Goal: Information Seeking & Learning: Learn about a topic

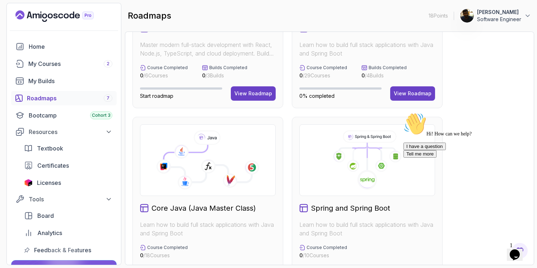
scroll to position [129, 0]
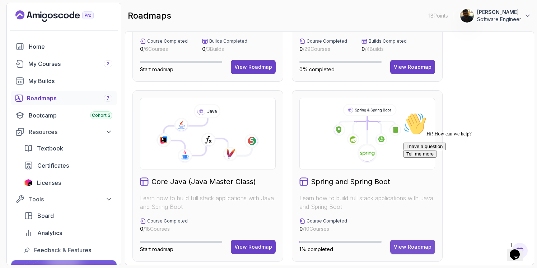
click at [409, 245] on div "View Roadmap" at bounding box center [413, 247] width 38 height 7
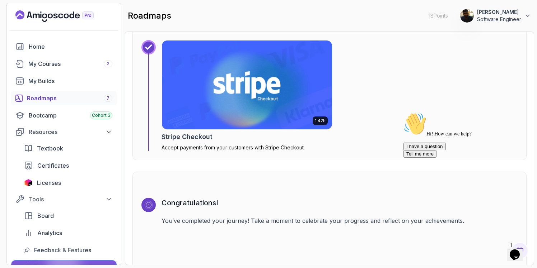
scroll to position [2298, 0]
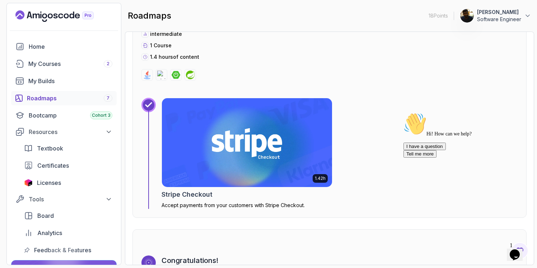
click at [251, 149] on img at bounding box center [247, 142] width 179 height 93
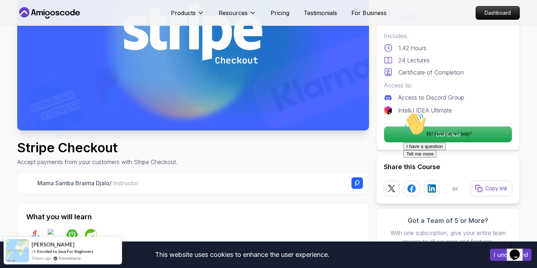
scroll to position [125, 0]
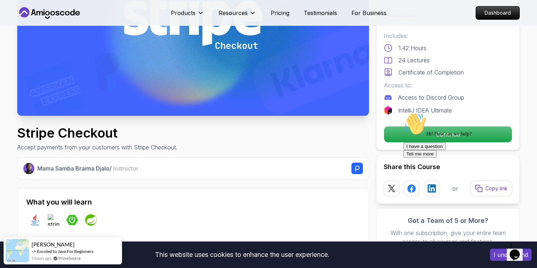
click at [445, 135] on div "Hi! How can we help? I have a question Tell me more" at bounding box center [467, 135] width 129 height 45
click at [457, 135] on div "Hi! How can we help? I have a question Tell me more" at bounding box center [467, 135] width 129 height 45
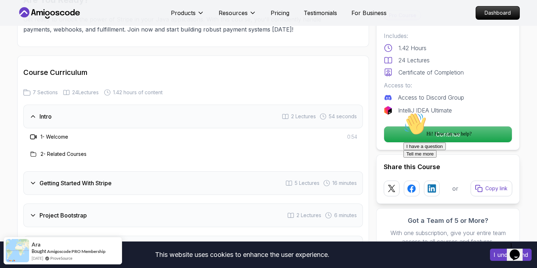
scroll to position [764, 0]
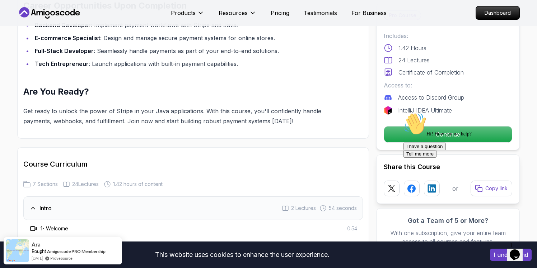
click at [443, 133] on div "Hi! How can we help? I have a question Tell me more" at bounding box center [467, 135] width 129 height 45
click at [450, 137] on div "Hi! How can we help? I have a question Tell me more" at bounding box center [467, 135] width 129 height 45
click at [472, 131] on div "Hi! How can we help? I have a question Tell me more" at bounding box center [467, 135] width 129 height 45
click at [453, 139] on div "Hi! How can we help? I have a question Tell me more" at bounding box center [467, 135] width 129 height 45
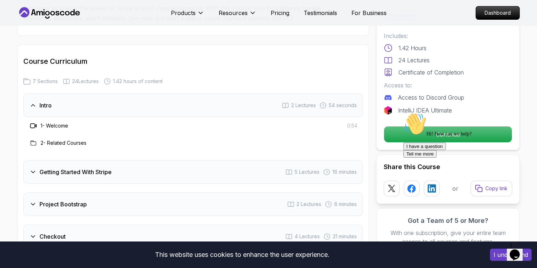
scroll to position [910, 0]
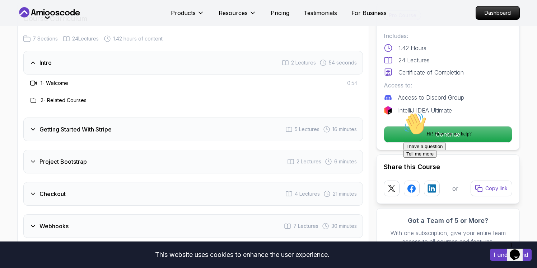
click at [60, 97] on h3 "2 - Related Courses" at bounding box center [64, 100] width 46 height 7
click at [60, 80] on h3 "1 - Welcome" at bounding box center [55, 83] width 28 height 7
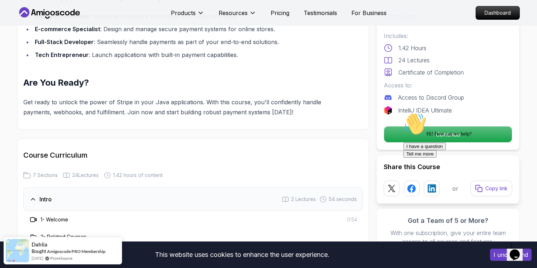
scroll to position [740, 0]
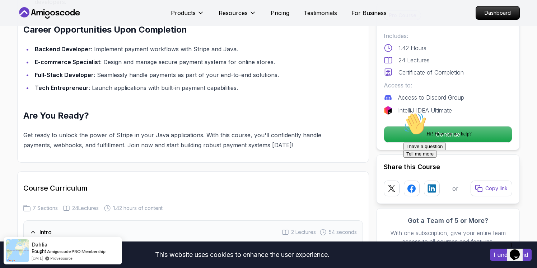
click at [436, 131] on div "Hi! How can we help? I have a question Tell me more" at bounding box center [467, 135] width 129 height 45
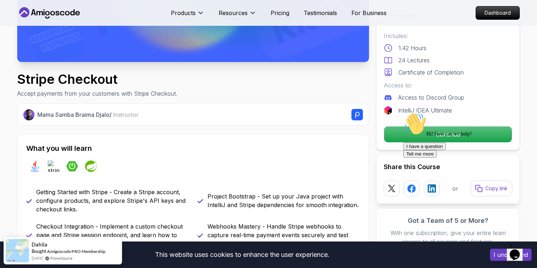
scroll to position [0, 0]
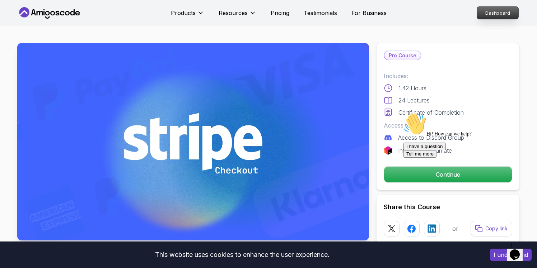
click at [494, 11] on p "Dashboard" at bounding box center [497, 13] width 41 height 12
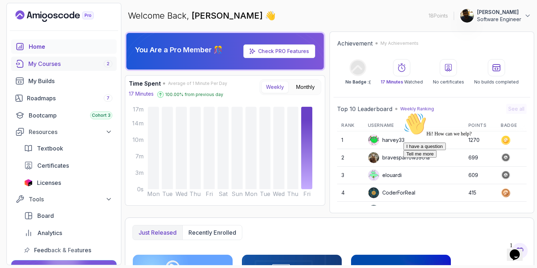
click at [48, 64] on div "My Courses 2" at bounding box center [70, 64] width 84 height 9
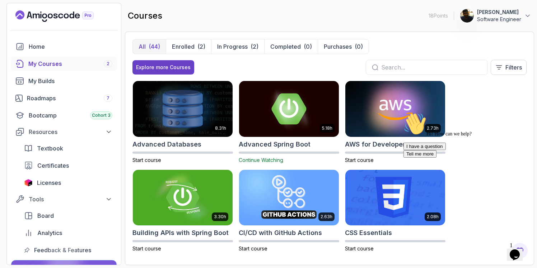
click at [281, 98] on img at bounding box center [288, 109] width 105 height 58
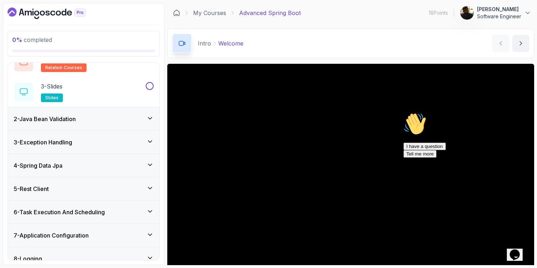
click at [97, 121] on div "2 - Java Bean Validation" at bounding box center [84, 119] width 140 height 9
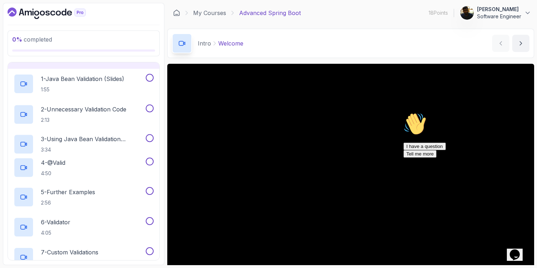
scroll to position [37, 0]
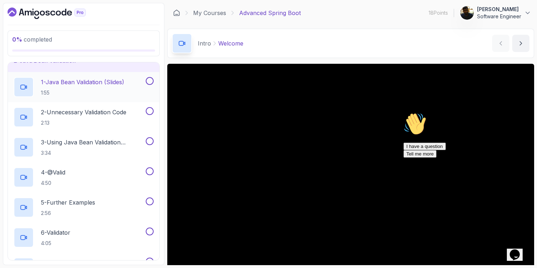
click at [94, 93] on p "1:55" at bounding box center [82, 92] width 83 height 7
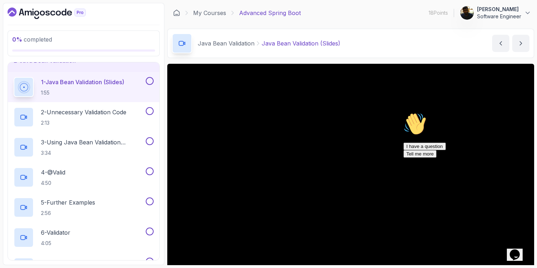
scroll to position [22, 0]
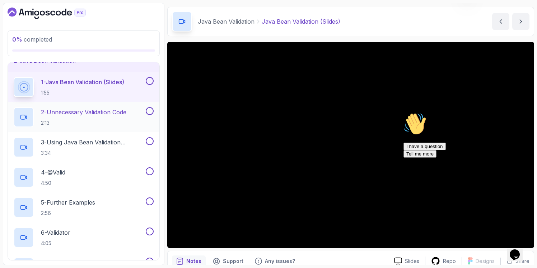
click at [92, 122] on p "2:13" at bounding box center [83, 122] width 85 height 7
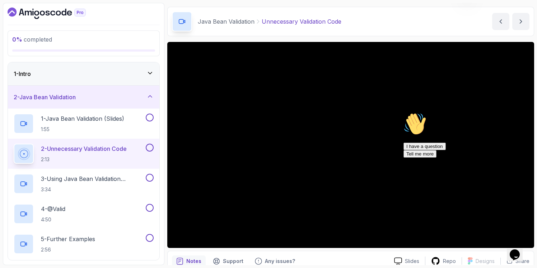
click at [152, 99] on icon at bounding box center [149, 96] width 7 height 7
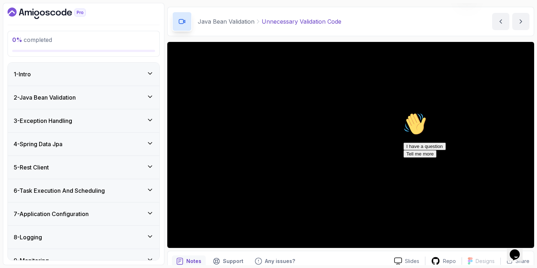
click at [146, 71] on div "1 - Intro" at bounding box center [84, 74] width 140 height 9
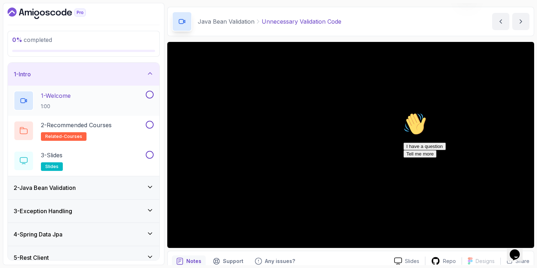
click at [79, 109] on div "1 - Welcome 1:00" at bounding box center [79, 101] width 131 height 20
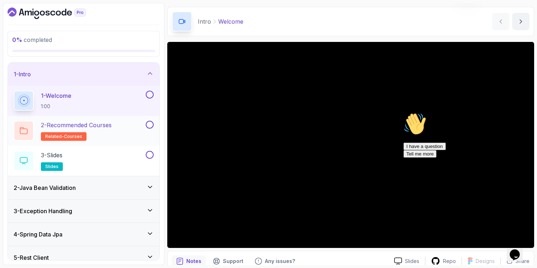
click at [109, 130] on h2 "2 - Recommended Courses related-courses" at bounding box center [76, 131] width 71 height 20
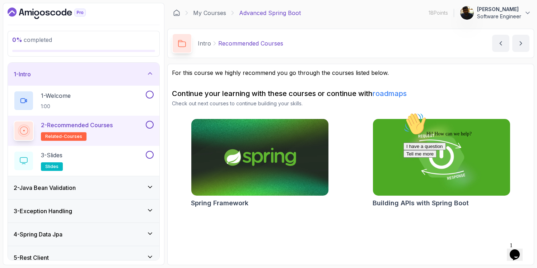
click at [405, 144] on div "Hi! How can we help? I have a question Tell me more" at bounding box center [467, 135] width 129 height 45
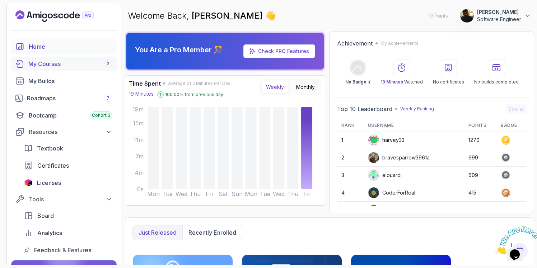
click at [56, 66] on div "My Courses 2" at bounding box center [70, 64] width 84 height 9
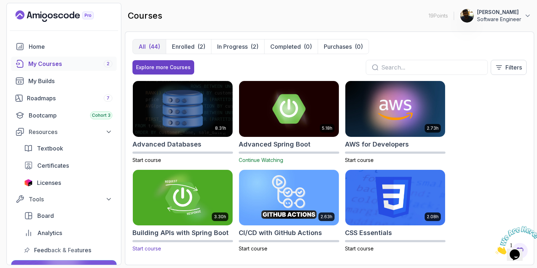
click at [174, 207] on img at bounding box center [182, 198] width 105 height 58
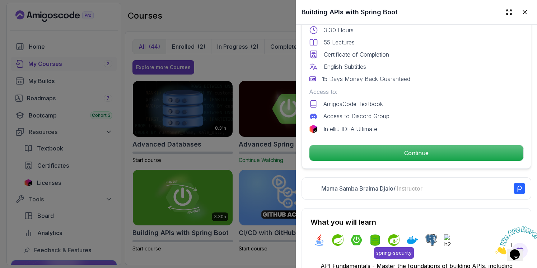
scroll to position [206, 0]
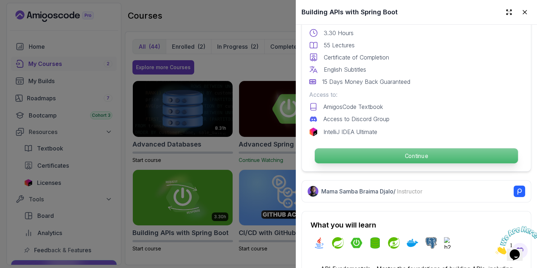
click at [414, 155] on p "Continue" at bounding box center [416, 156] width 203 height 15
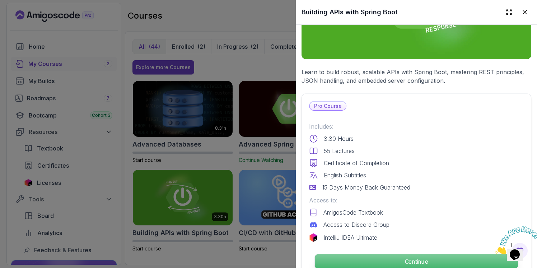
scroll to position [10, 0]
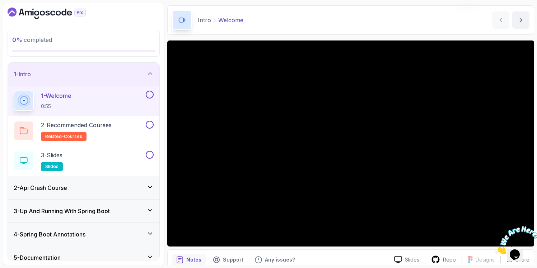
scroll to position [25, 0]
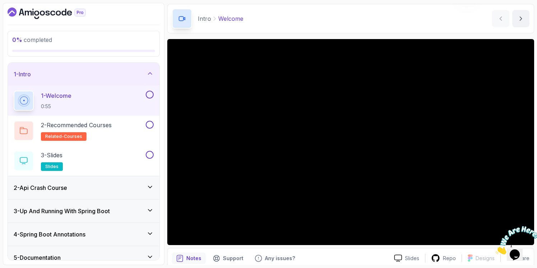
click at [95, 187] on div "2 - Api Crash Course" at bounding box center [84, 188] width 140 height 9
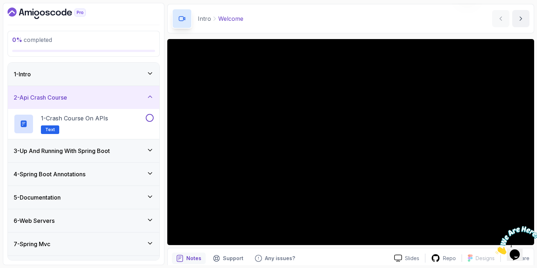
click at [130, 154] on div "3 - Up And Running With Spring Boot" at bounding box center [84, 151] width 140 height 9
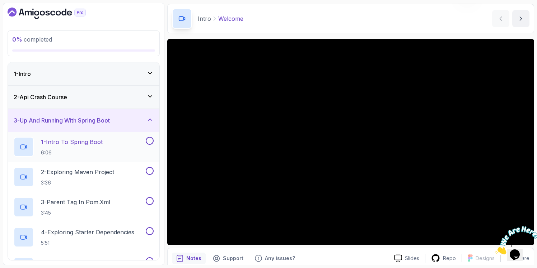
click at [88, 153] on p "6:06" at bounding box center [72, 152] width 62 height 7
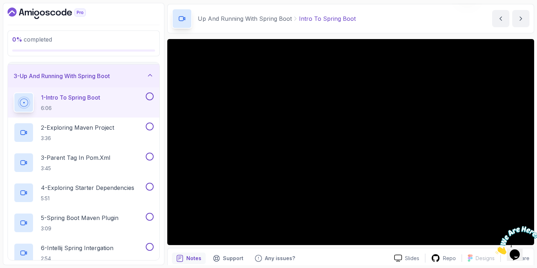
scroll to position [34, 0]
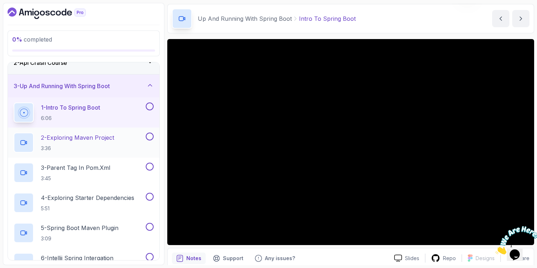
click at [96, 145] on p "3:36" at bounding box center [77, 148] width 73 height 7
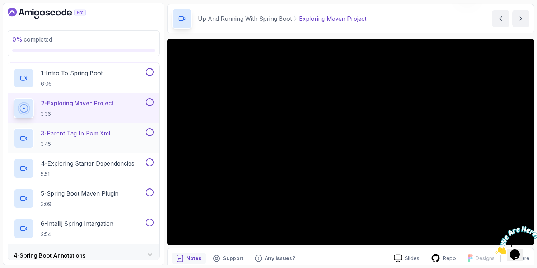
scroll to position [85, 0]
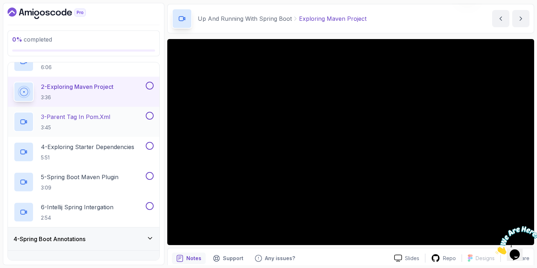
click at [77, 127] on p "3:45" at bounding box center [75, 127] width 69 height 7
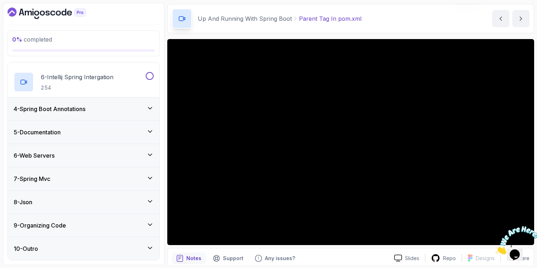
scroll to position [214, 0]
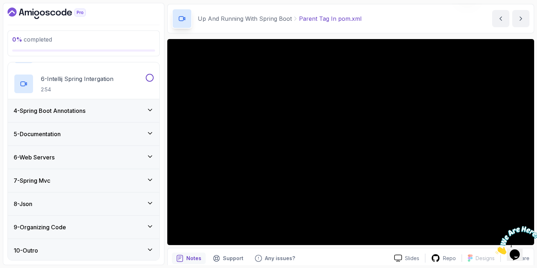
click at [145, 229] on div "9 - Organizing Code" at bounding box center [84, 227] width 140 height 9
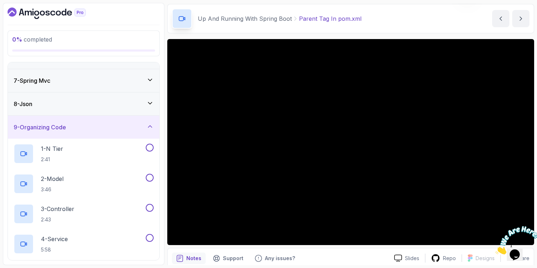
scroll to position [144, 0]
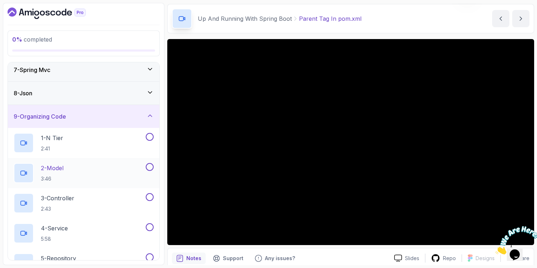
click at [71, 172] on div "2 - Model 3:46" at bounding box center [79, 173] width 131 height 20
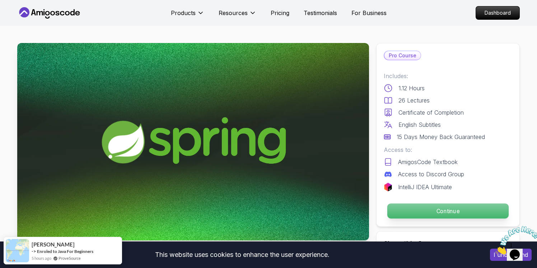
click at [445, 212] on p "Continue" at bounding box center [447, 211] width 121 height 15
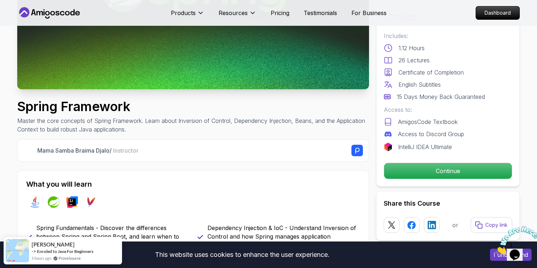
scroll to position [264, 0]
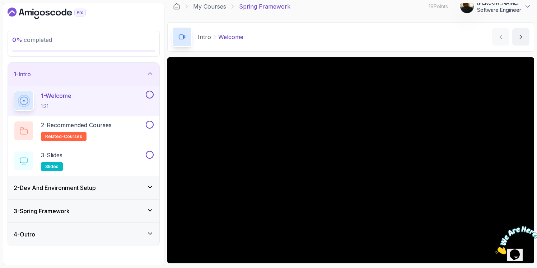
scroll to position [5, 0]
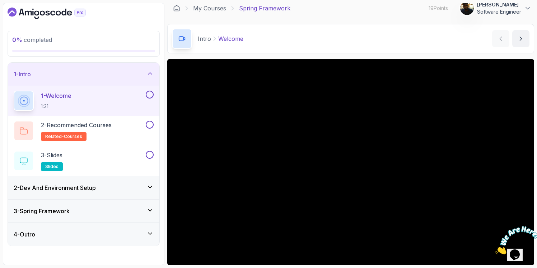
click at [146, 188] on div "2 - Dev And Environment Setup" at bounding box center [84, 188] width 140 height 9
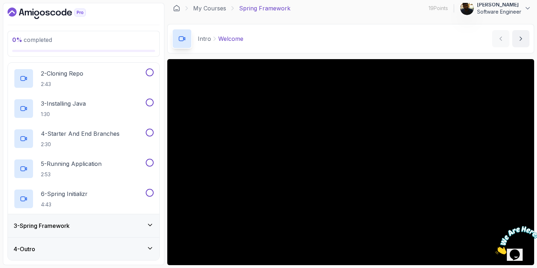
scroll to position [55, 0]
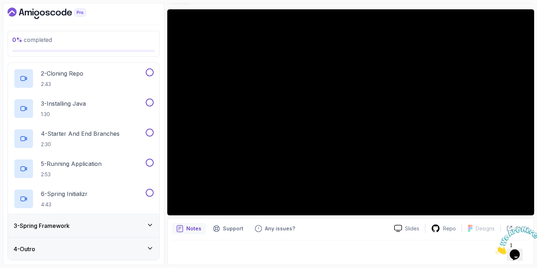
click at [92, 221] on div "3 - Spring Framework" at bounding box center [83, 226] width 151 height 23
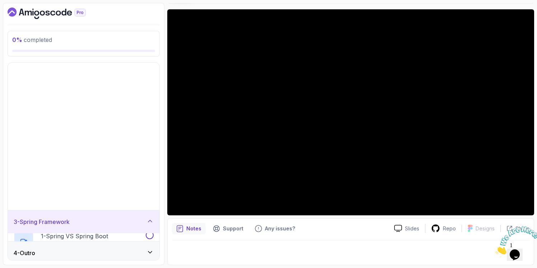
scroll to position [0, 0]
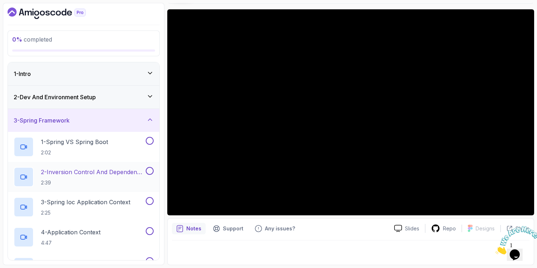
click at [73, 176] on p "2 - Inversion Control And Dependency Injection" at bounding box center [92, 172] width 103 height 9
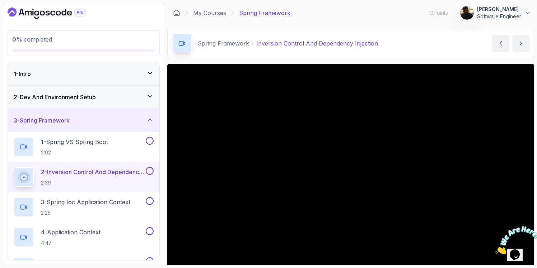
click at [51, 14] on icon "Dashboard" at bounding box center [52, 13] width 5 height 5
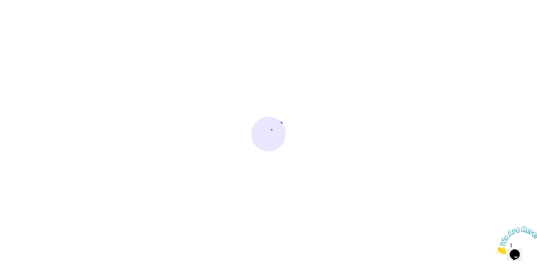
click at [247, 19] on div at bounding box center [268, 134] width 537 height 268
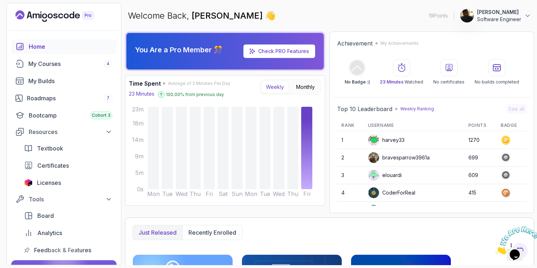
click at [83, 16] on icon "Landing page" at bounding box center [88, 16] width 11 height 8
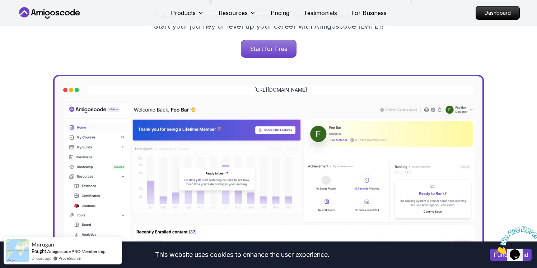
scroll to position [120, 0]
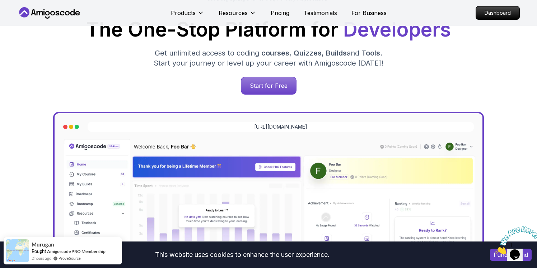
click at [371, 145] on img at bounding box center [268, 263] width 416 height 250
click at [264, 168] on img at bounding box center [268, 263] width 416 height 250
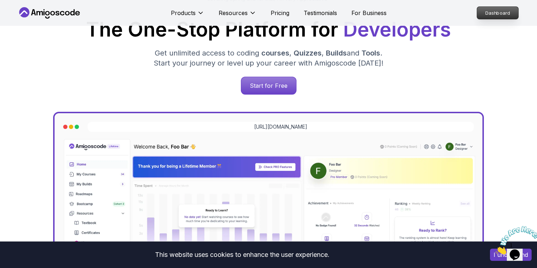
click at [493, 15] on p "Dashboard" at bounding box center [497, 13] width 41 height 12
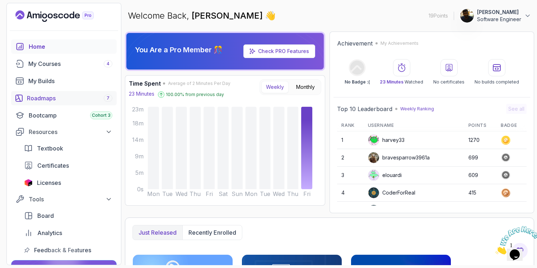
click at [49, 100] on div "Roadmaps 7" at bounding box center [69, 98] width 85 height 9
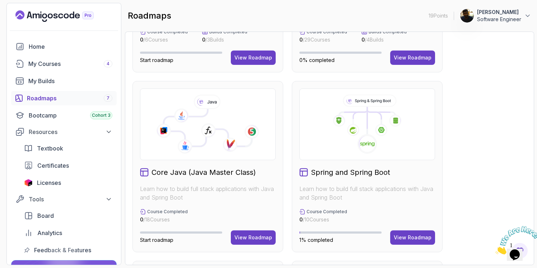
scroll to position [127, 0]
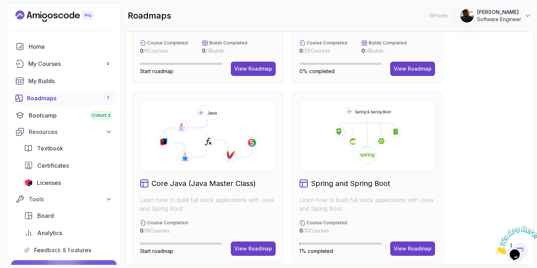
click at [369, 139] on icon at bounding box center [366, 136] width 123 height 60
click at [355, 183] on h2 "Spring and Spring Boot" at bounding box center [350, 184] width 79 height 10
click at [412, 249] on div "View Roadmap" at bounding box center [413, 248] width 38 height 7
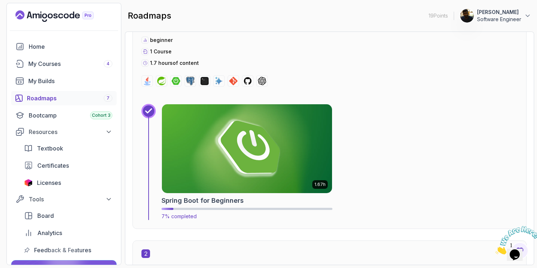
scroll to position [297, 0]
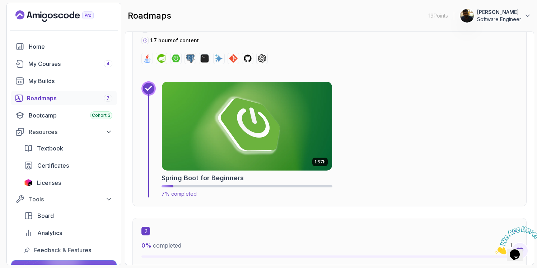
click at [244, 153] on img at bounding box center [247, 126] width 179 height 93
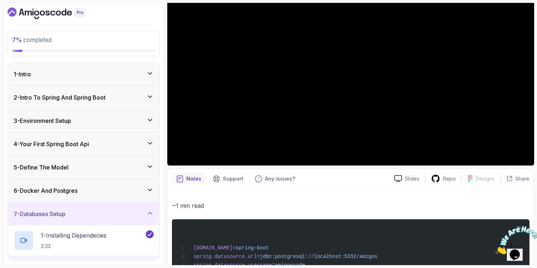
click at [66, 78] on div "1 - Intro" at bounding box center [84, 74] width 140 height 9
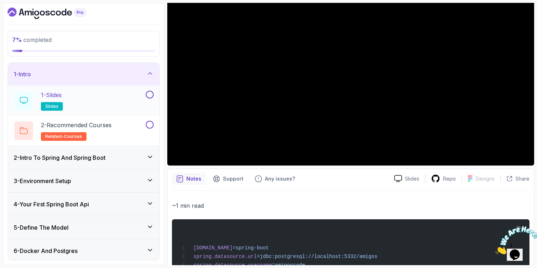
click at [87, 105] on div "1 - Slides slides" at bounding box center [79, 101] width 131 height 20
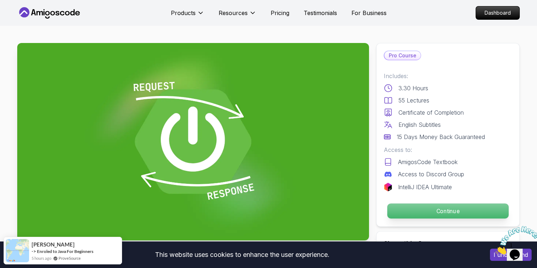
click at [454, 211] on p "Continue" at bounding box center [447, 211] width 121 height 15
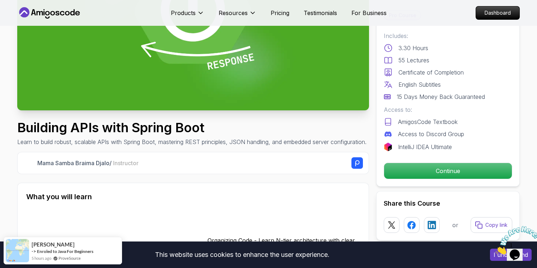
scroll to position [139, 0]
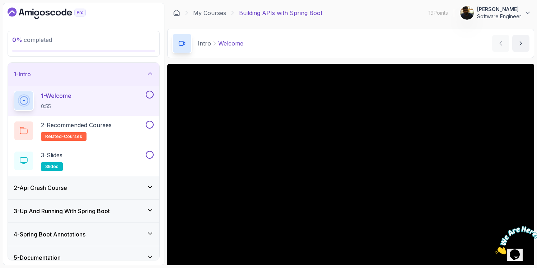
scroll to position [27, 0]
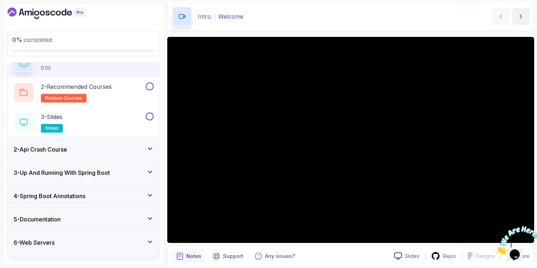
click at [97, 155] on div "2 - Api Crash Course" at bounding box center [83, 149] width 151 height 23
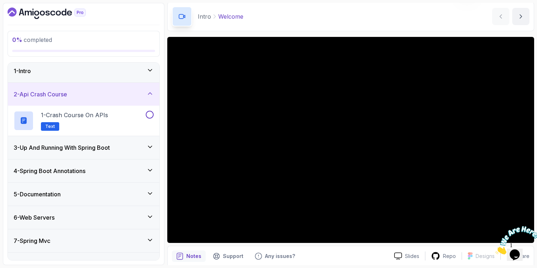
scroll to position [0, 0]
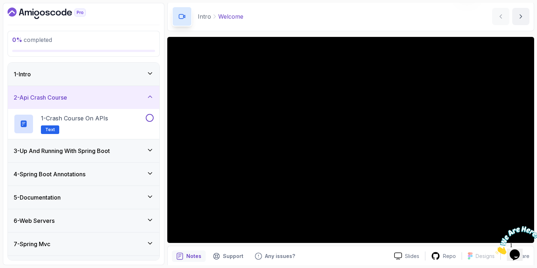
click at [115, 109] on div "1 - Crash Course on APIs Text" at bounding box center [83, 124] width 151 height 30
click at [117, 150] on div "3 - Up And Running With Spring Boot" at bounding box center [84, 151] width 140 height 9
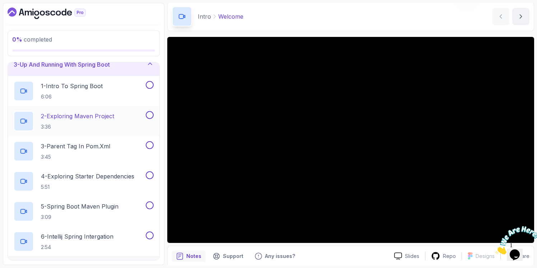
scroll to position [93, 0]
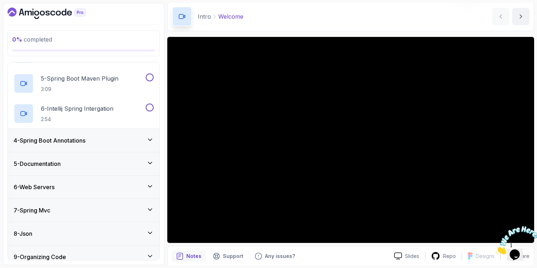
click at [108, 144] on div "4 - Spring Boot Annotations" at bounding box center [84, 140] width 140 height 9
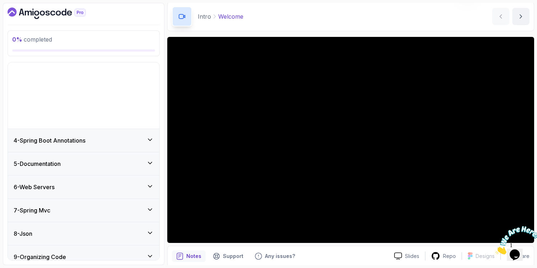
scroll to position [35, 0]
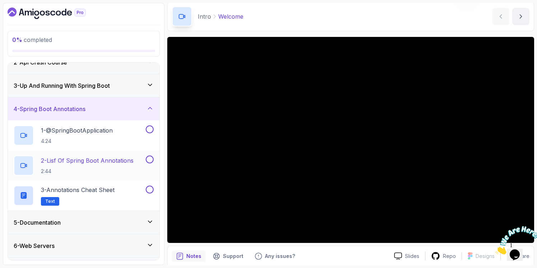
click at [103, 170] on p "2:44" at bounding box center [87, 171] width 93 height 7
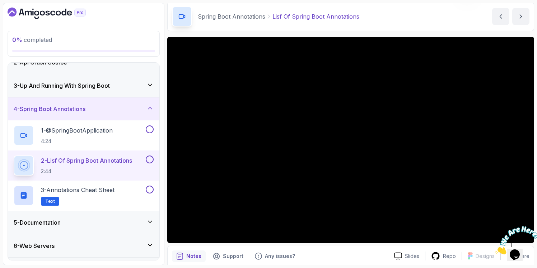
scroll to position [125, 0]
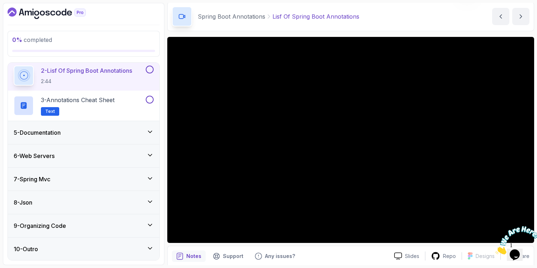
click at [81, 161] on div "6 - Web Servers" at bounding box center [83, 156] width 151 height 23
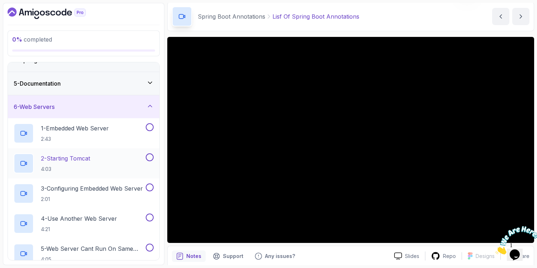
scroll to position [99, 0]
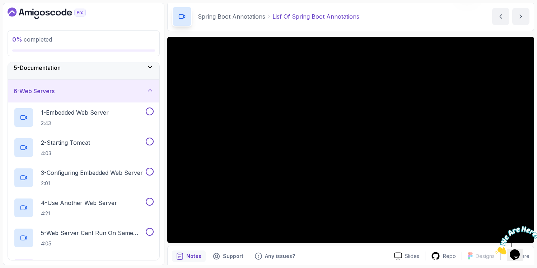
click at [140, 93] on div "6 - Web Servers" at bounding box center [84, 91] width 140 height 9
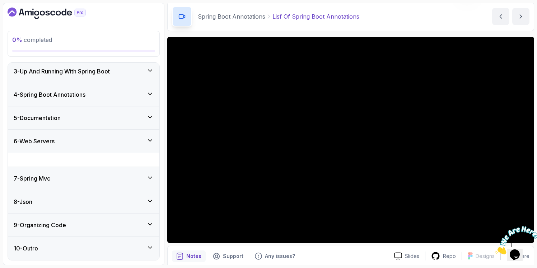
scroll to position [35, 0]
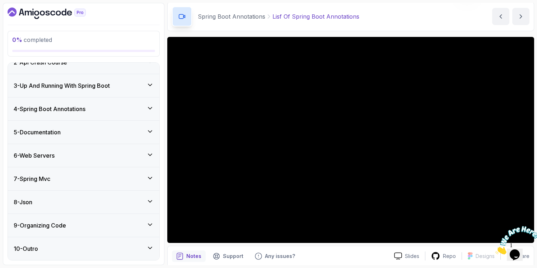
click at [92, 232] on div "9 - Organizing Code" at bounding box center [83, 225] width 151 height 23
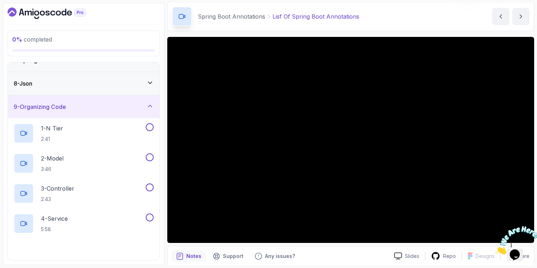
scroll to position [210, 0]
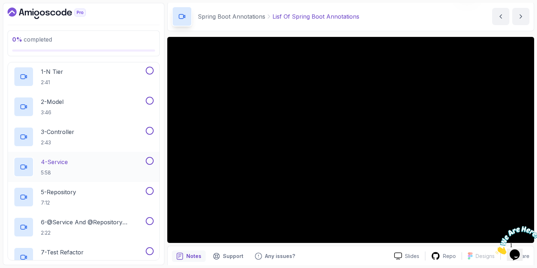
click at [84, 170] on div "4 - Service 5:58" at bounding box center [79, 167] width 131 height 20
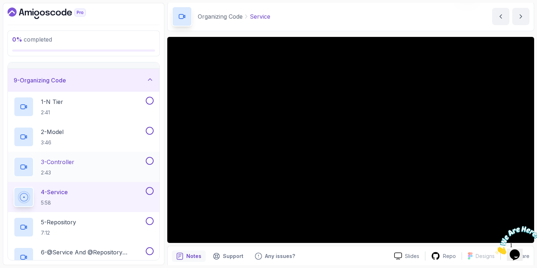
scroll to position [179, 0]
click at [82, 113] on div "1 - N Tier 2:41" at bounding box center [79, 108] width 131 height 20
